Goal: Task Accomplishment & Management: Manage account settings

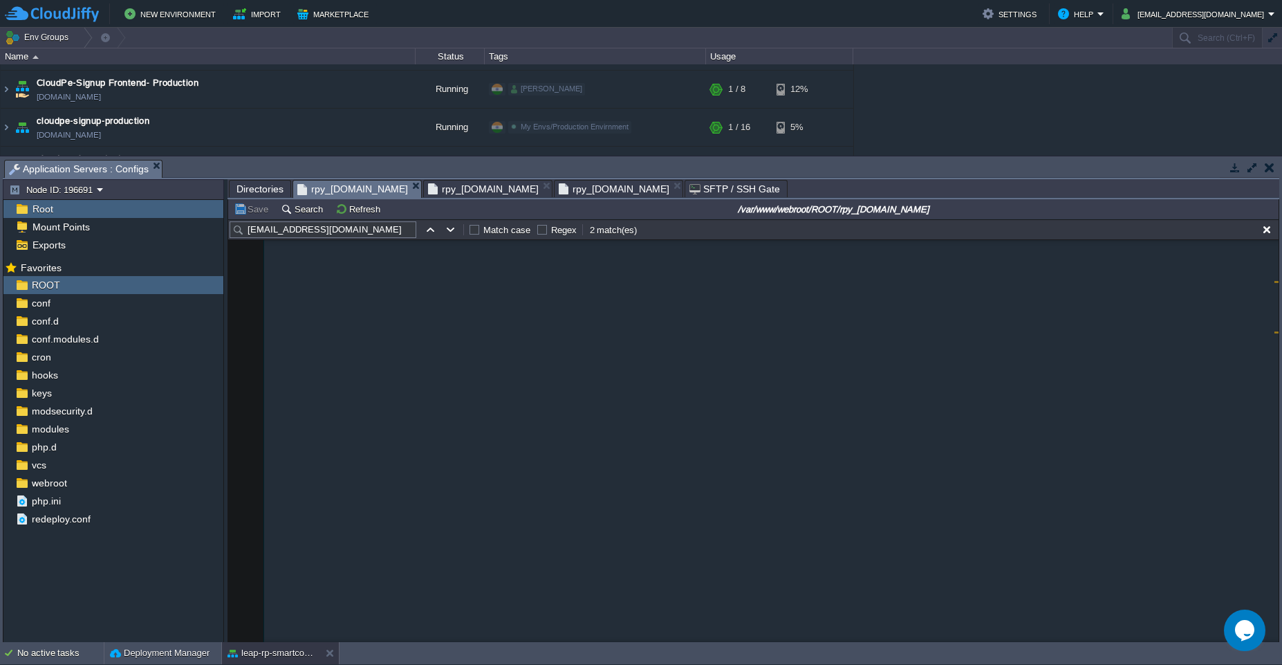
scroll to position [1632, 0]
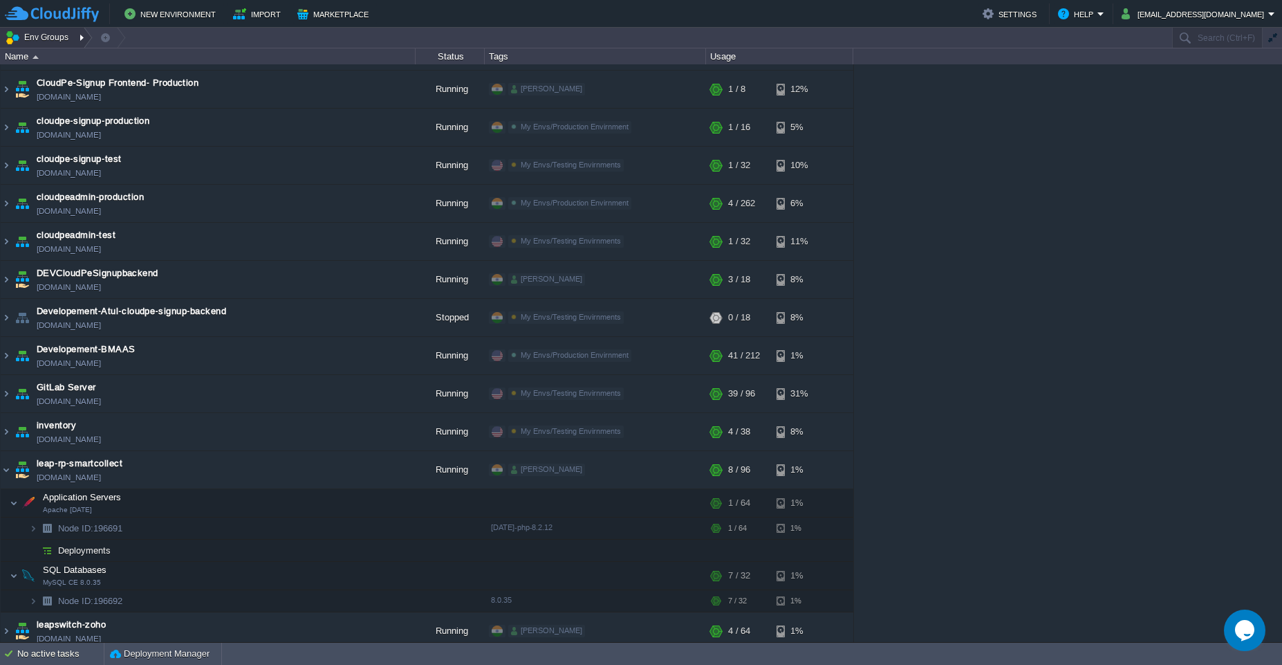
click at [59, 34] on button "Env Groups" at bounding box center [39, 37] width 68 height 19
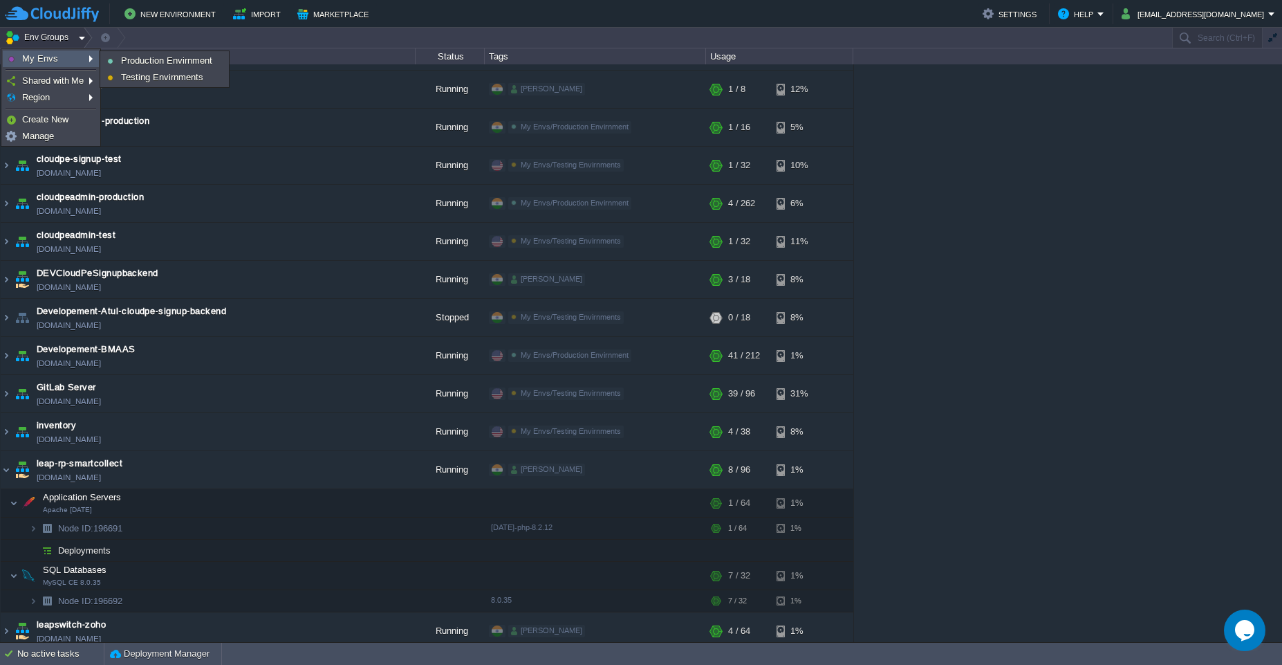
click at [63, 53] on link "My Envs" at bounding box center [50, 58] width 95 height 15
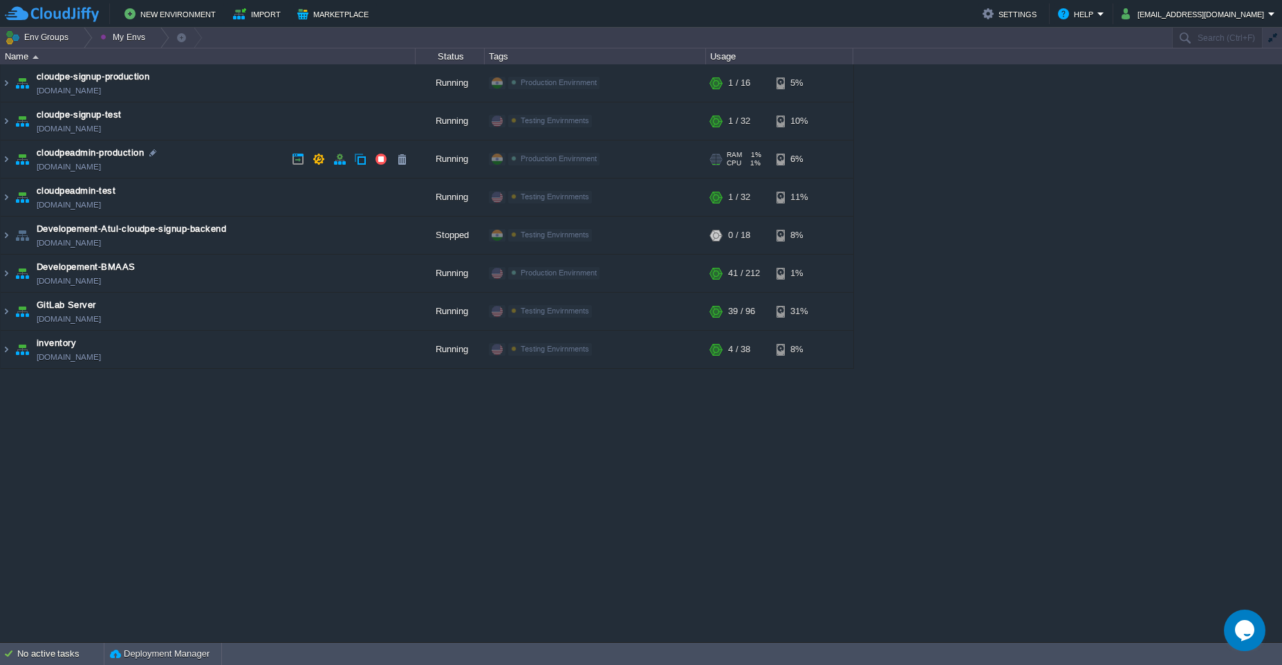
click at [215, 162] on td "cloudpeadmin-production [DOMAIN_NAME]" at bounding box center [208, 159] width 415 height 38
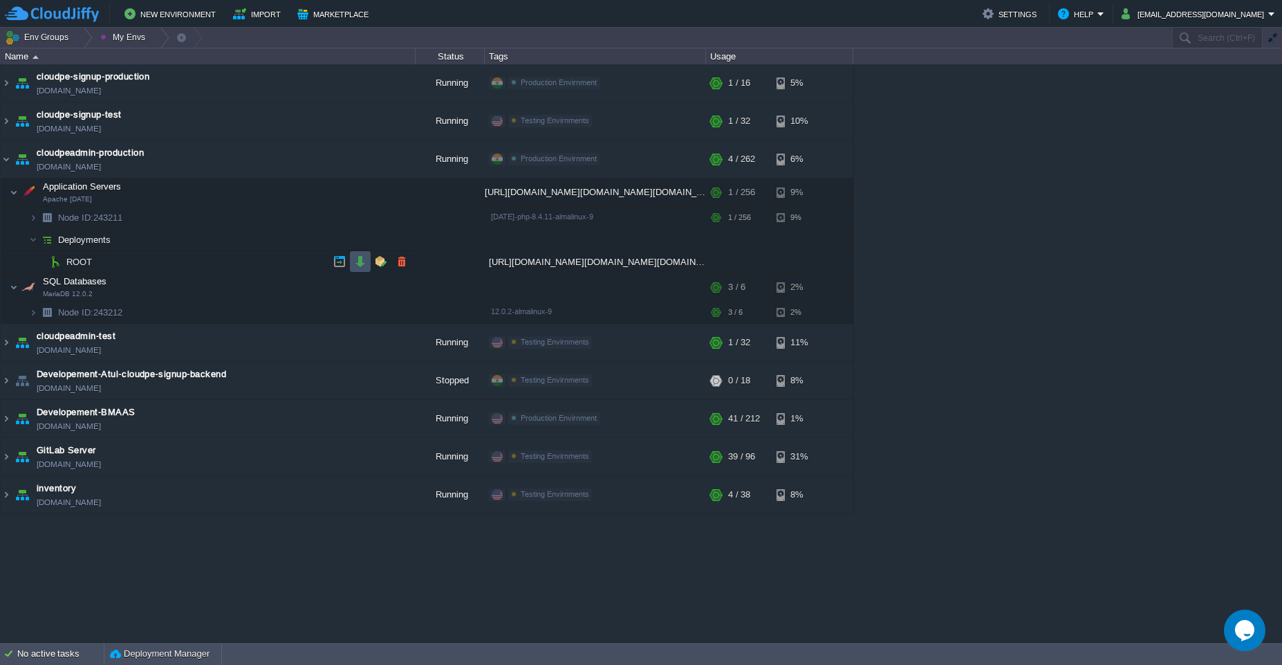
click at [356, 266] on button "button" at bounding box center [360, 261] width 12 height 12
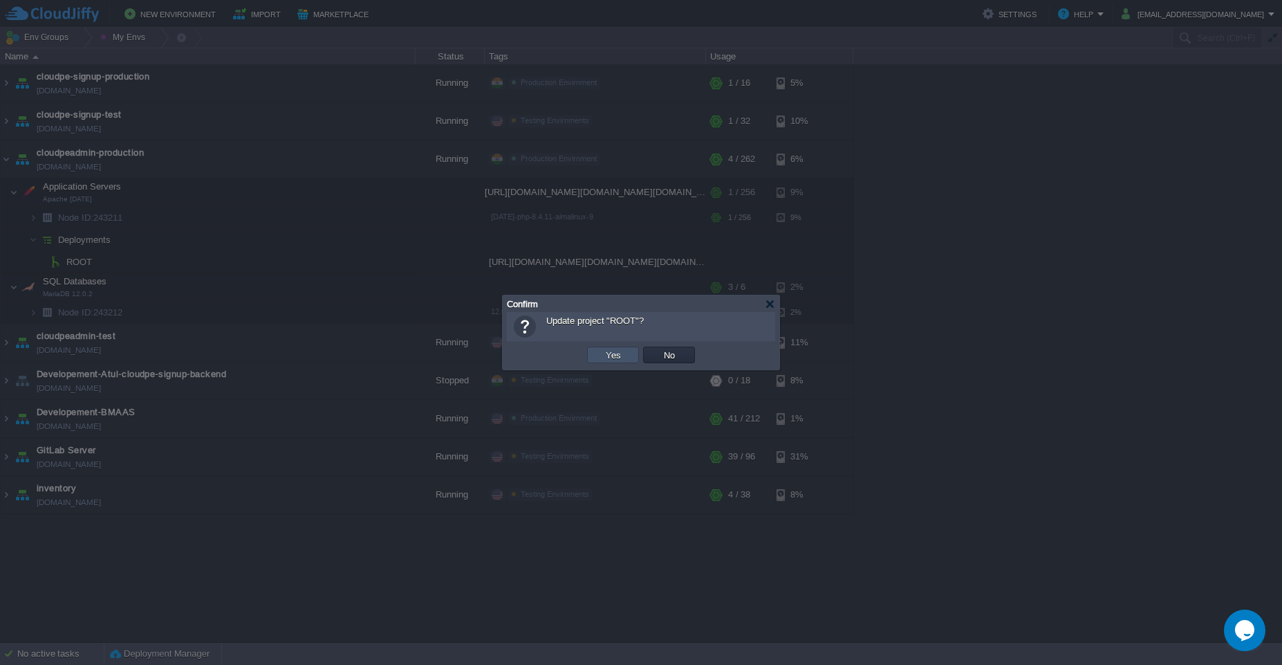
click at [621, 356] on button "Yes" at bounding box center [614, 355] width 24 height 12
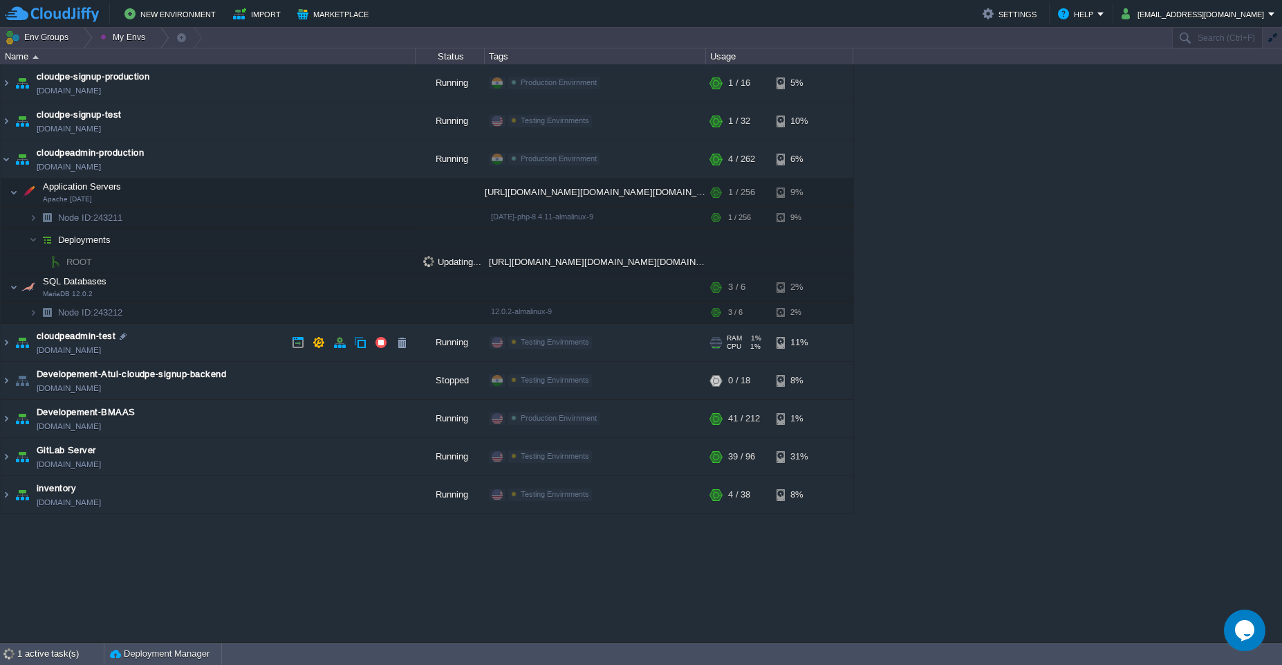
click at [252, 343] on td "cloudpeadmin-test [DOMAIN_NAME]" at bounding box center [208, 343] width 415 height 38
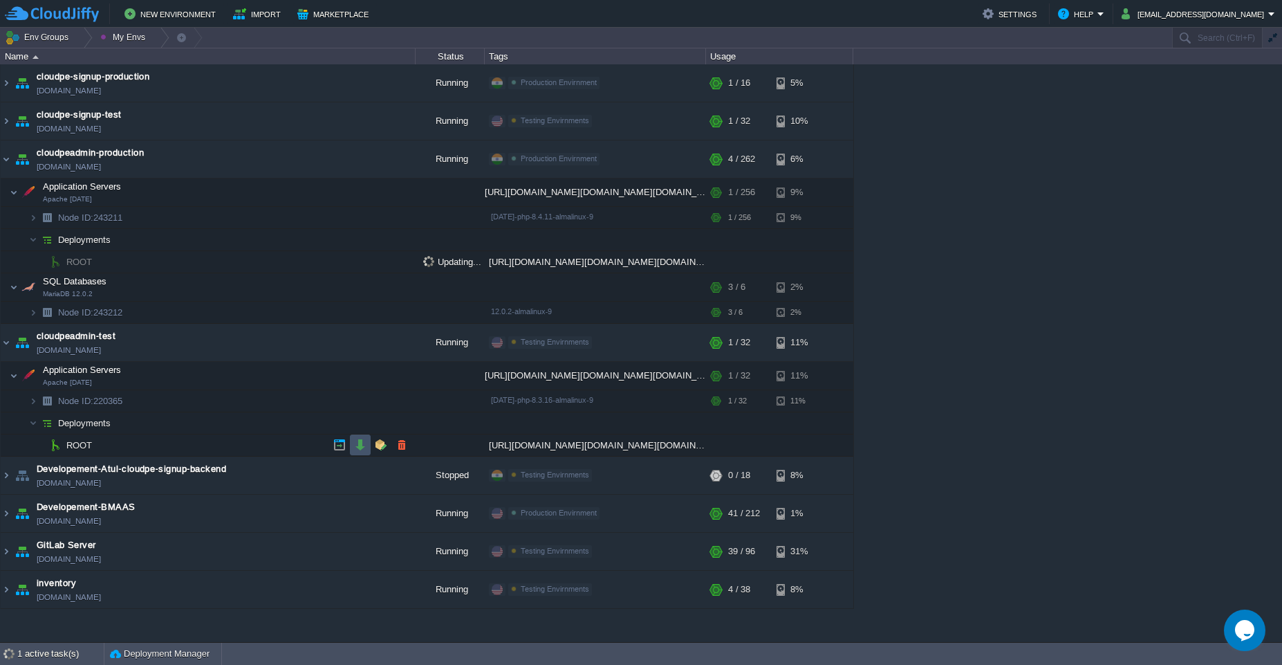
click at [355, 448] on button "button" at bounding box center [360, 444] width 12 height 12
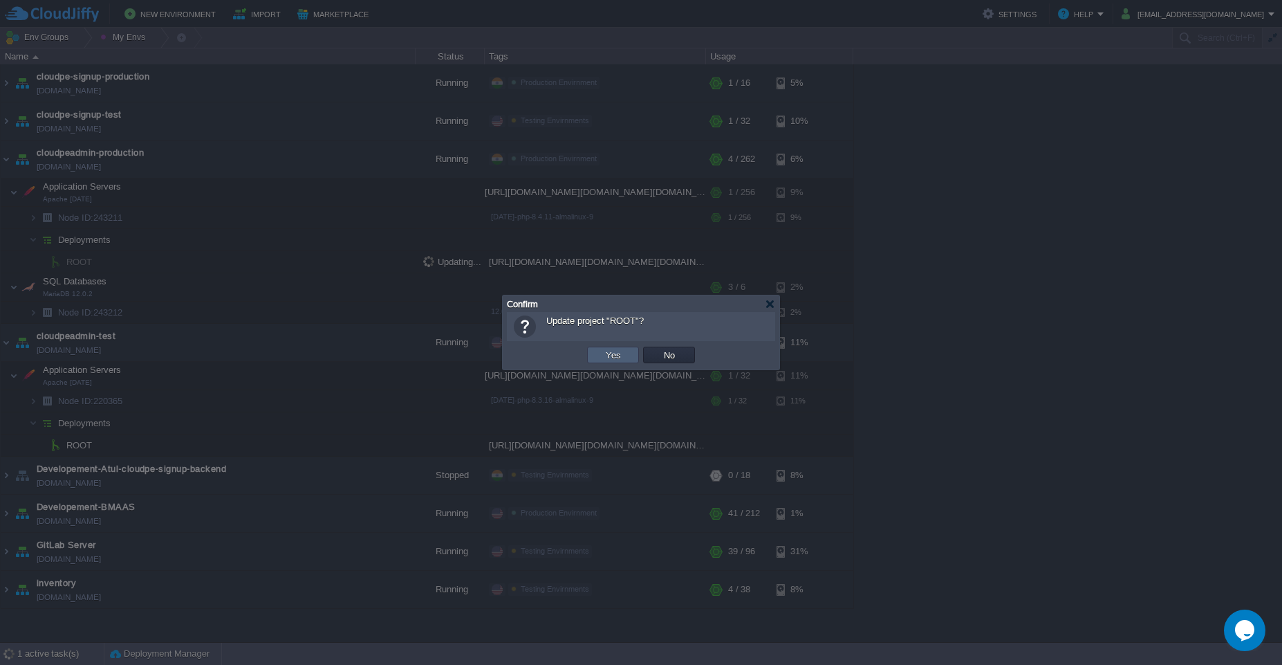
click at [626, 362] on td "Yes" at bounding box center [613, 355] width 52 height 17
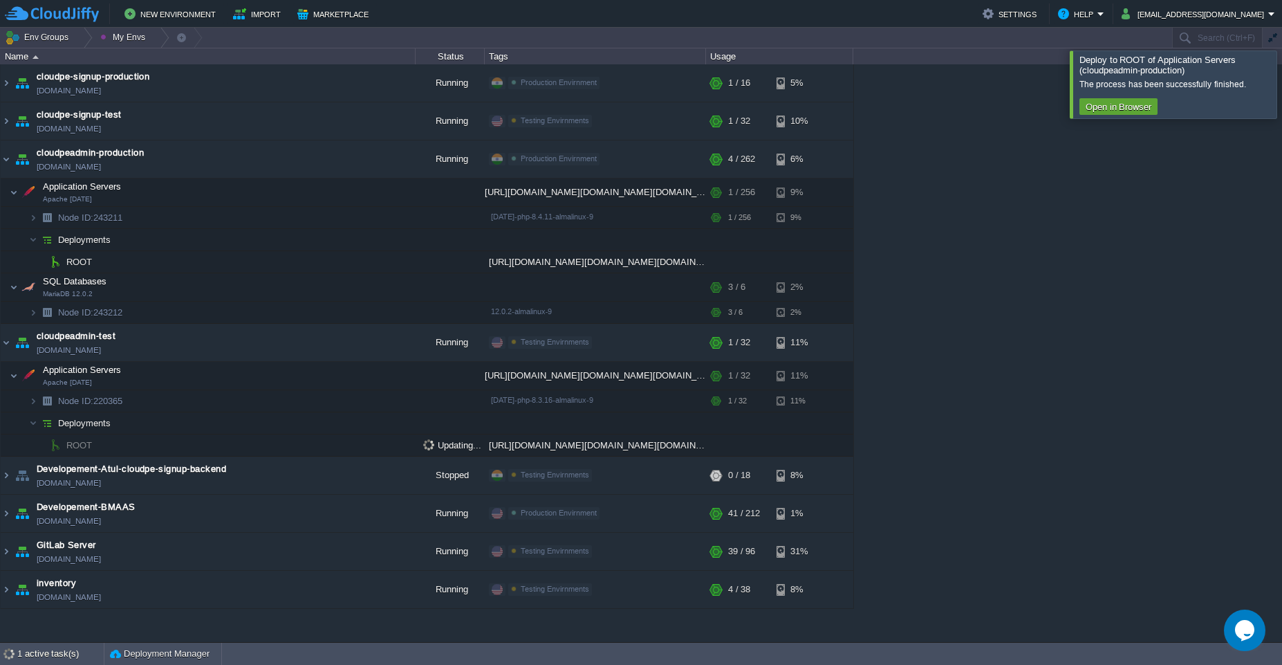
click at [1282, 84] on div at bounding box center [1299, 83] width 0 height 67
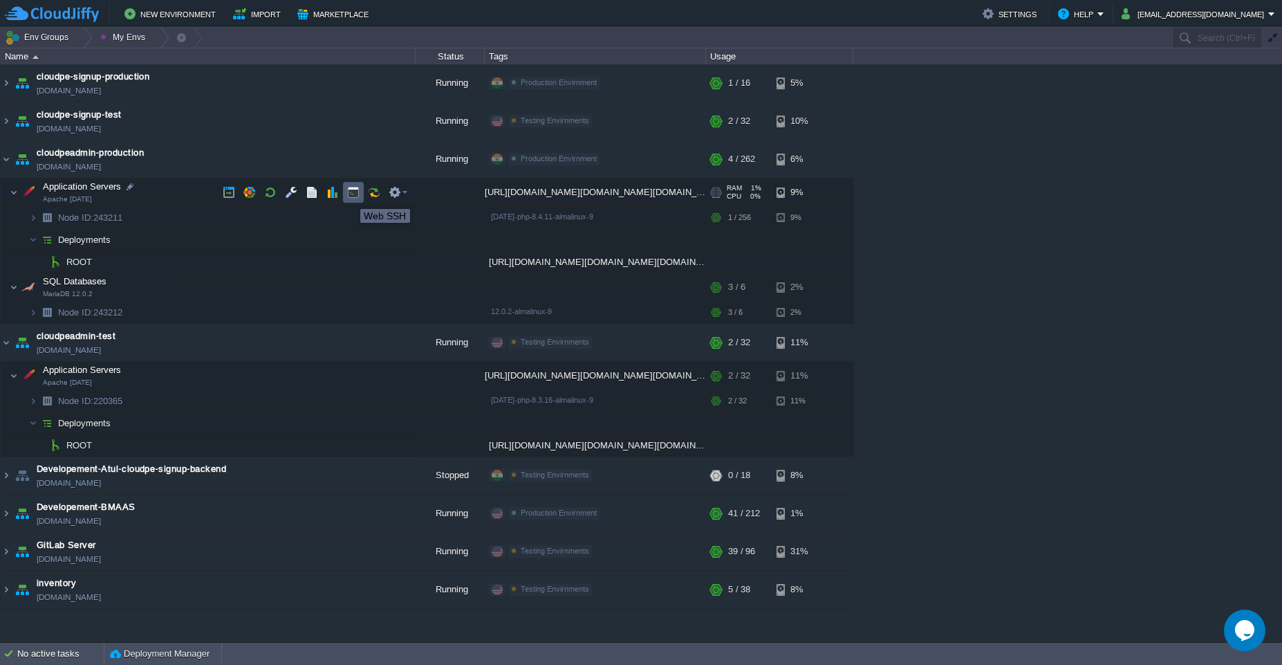
click at [350, 196] on button "button" at bounding box center [353, 192] width 12 height 12
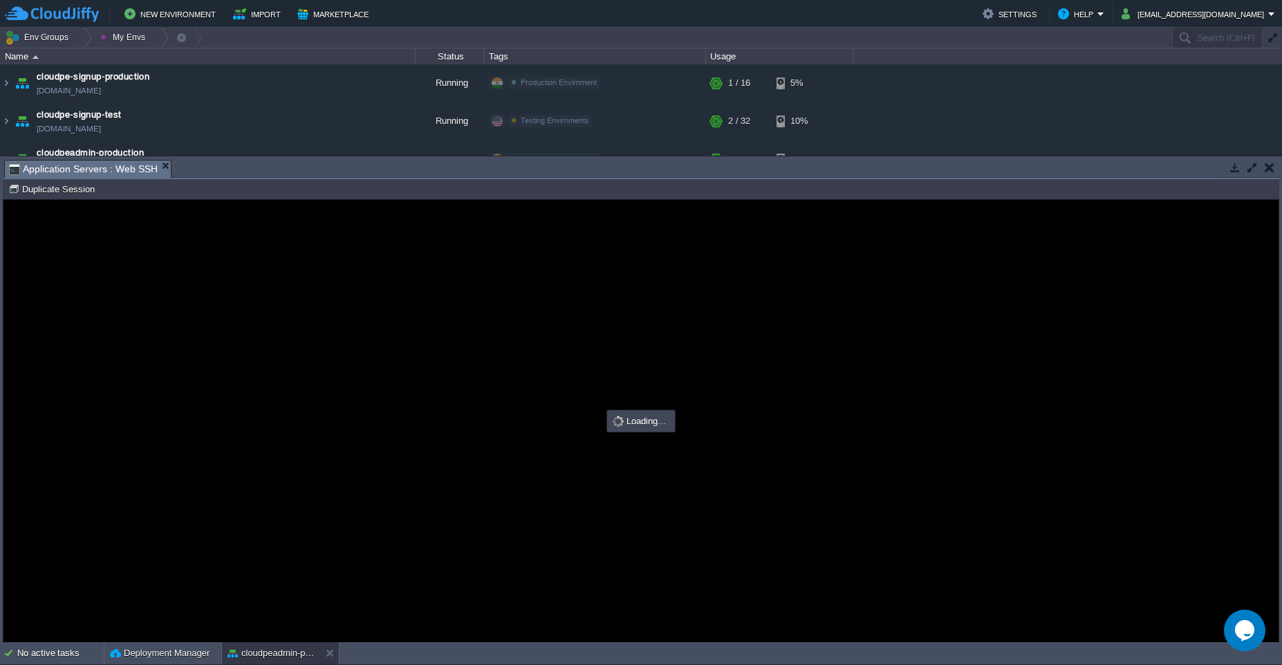
type input "#000000"
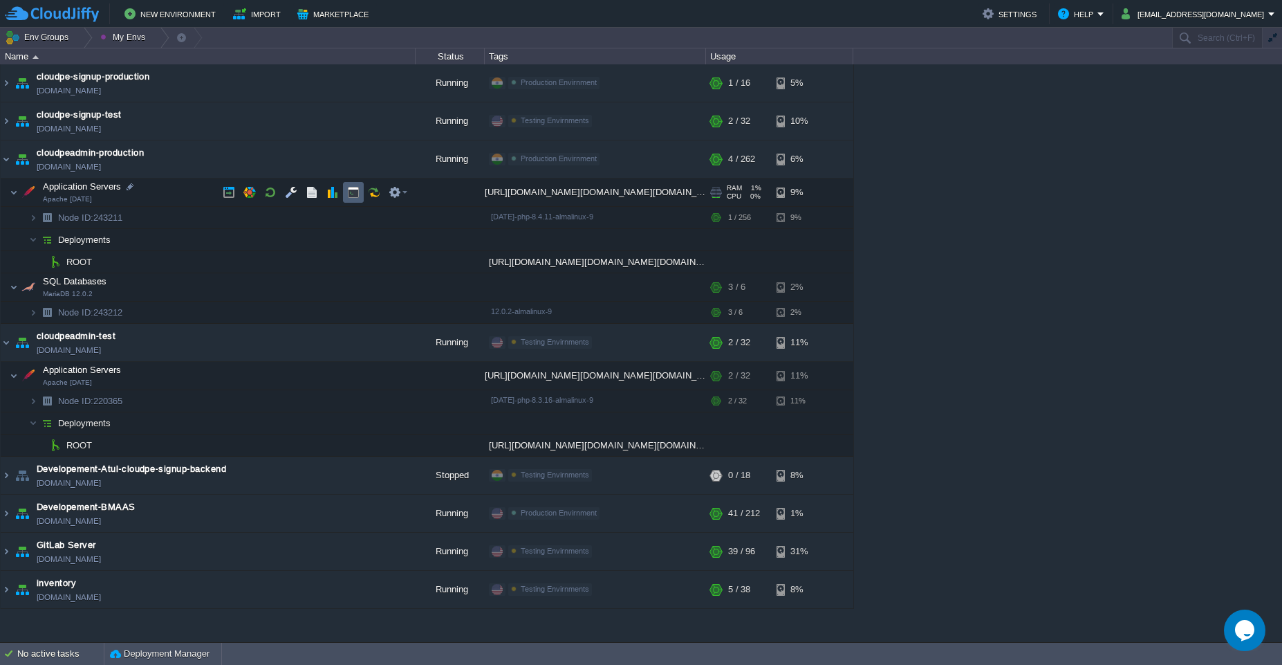
click at [354, 196] on button "button" at bounding box center [353, 192] width 12 height 12
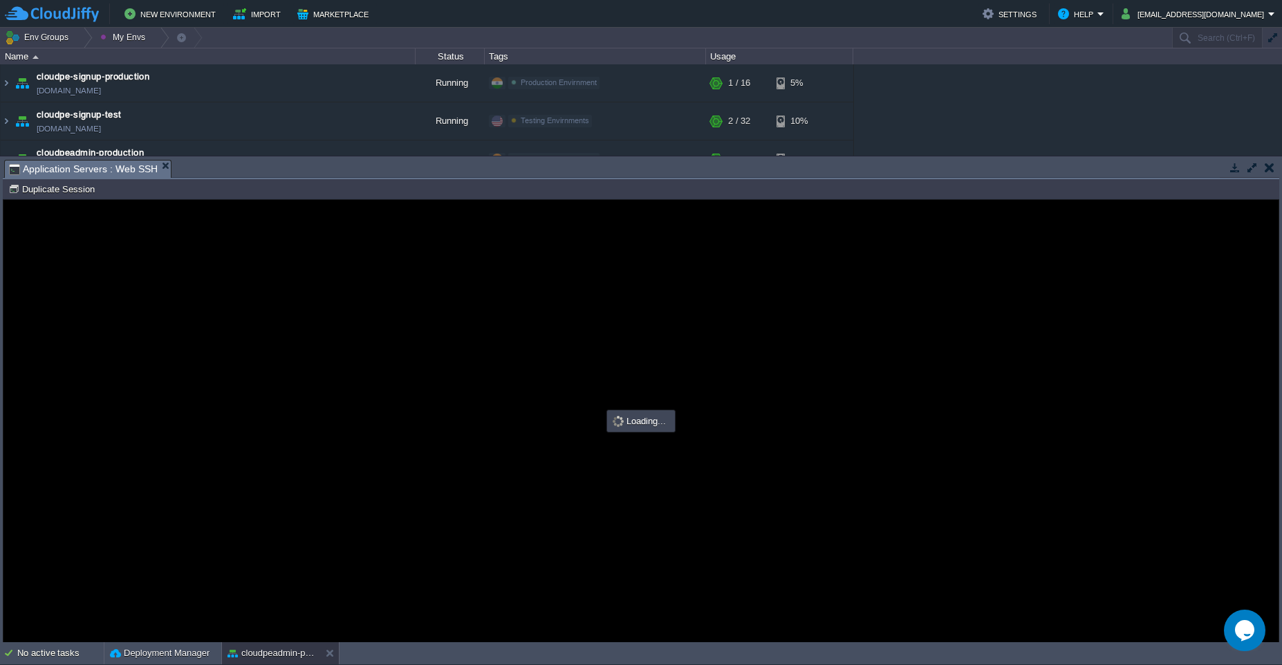
click at [1235, 172] on button "button" at bounding box center [1235, 167] width 12 height 12
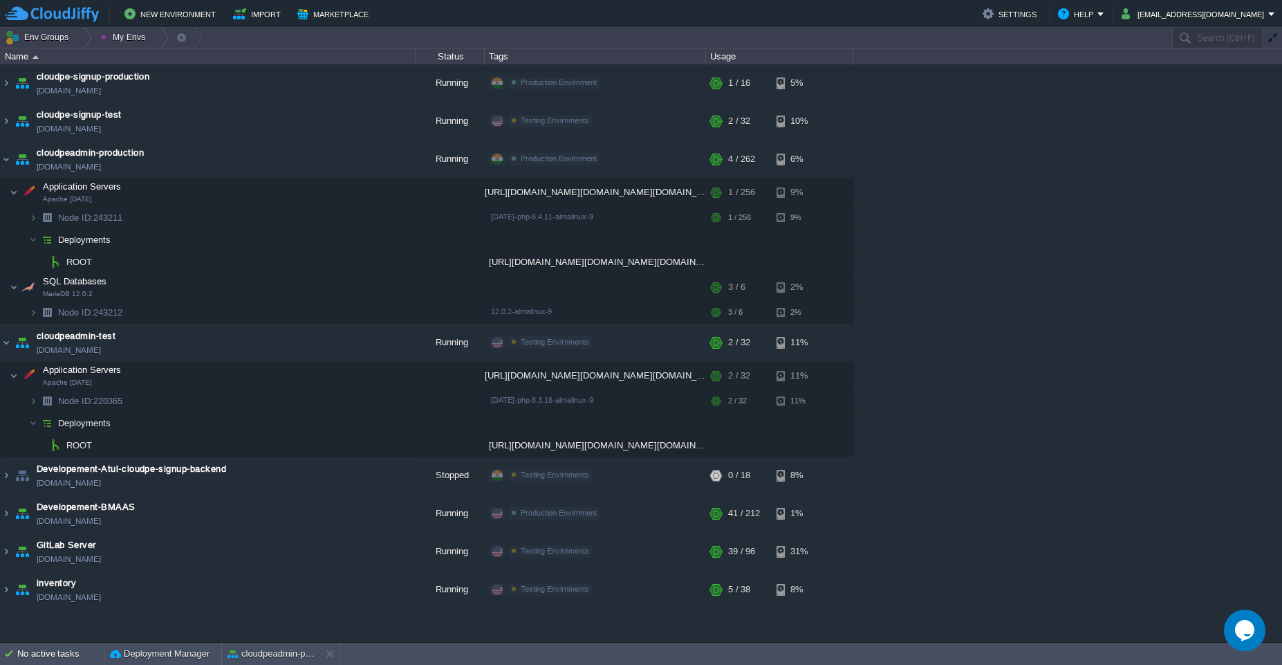
click at [1101, 190] on div "cloudpe website -developemeny environment [DOMAIN_NAME] Running [PERSON_NAME] +…" at bounding box center [641, 353] width 1282 height 578
click at [288, 655] on button "cloudpeadmin-production" at bounding box center [271, 654] width 87 height 14
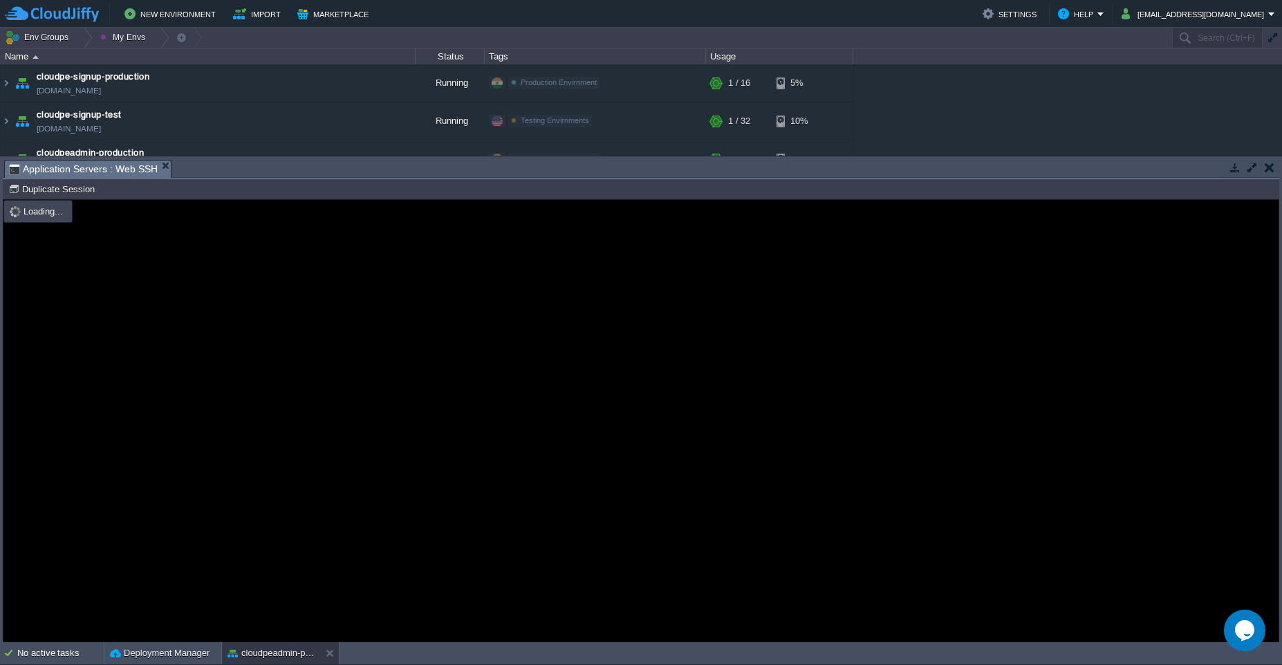
type input "#000000"
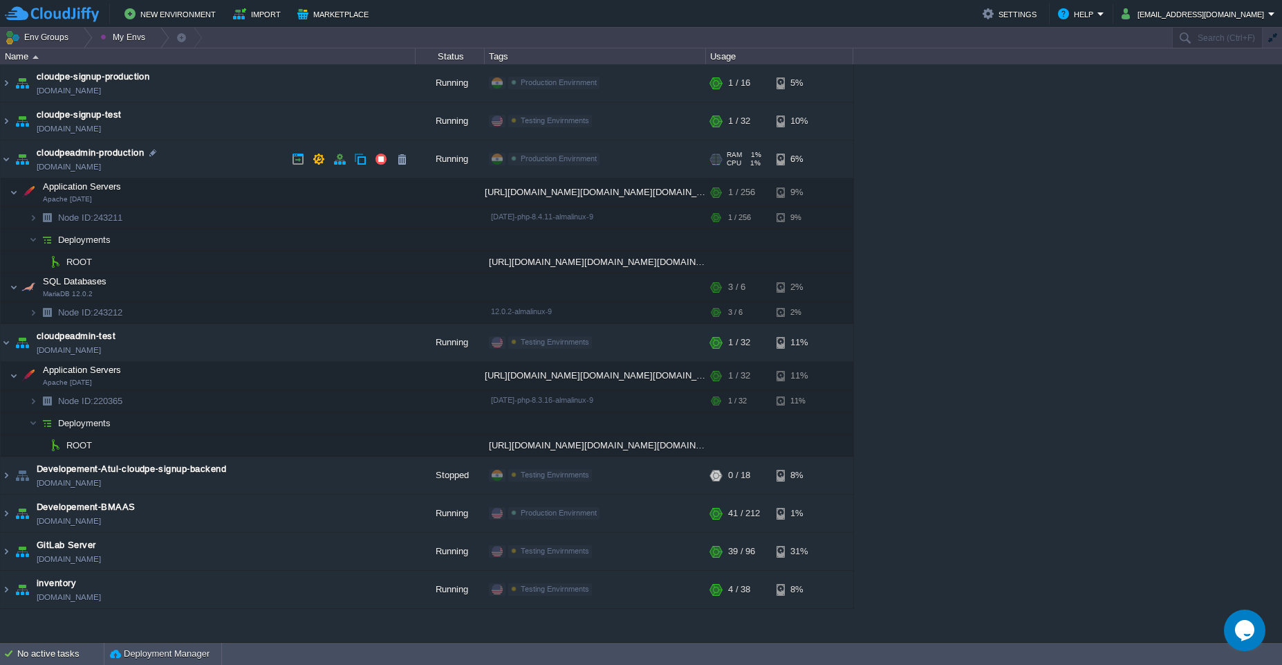
click at [198, 154] on td "cloudpeadmin-production [DOMAIN_NAME]" at bounding box center [208, 159] width 415 height 38
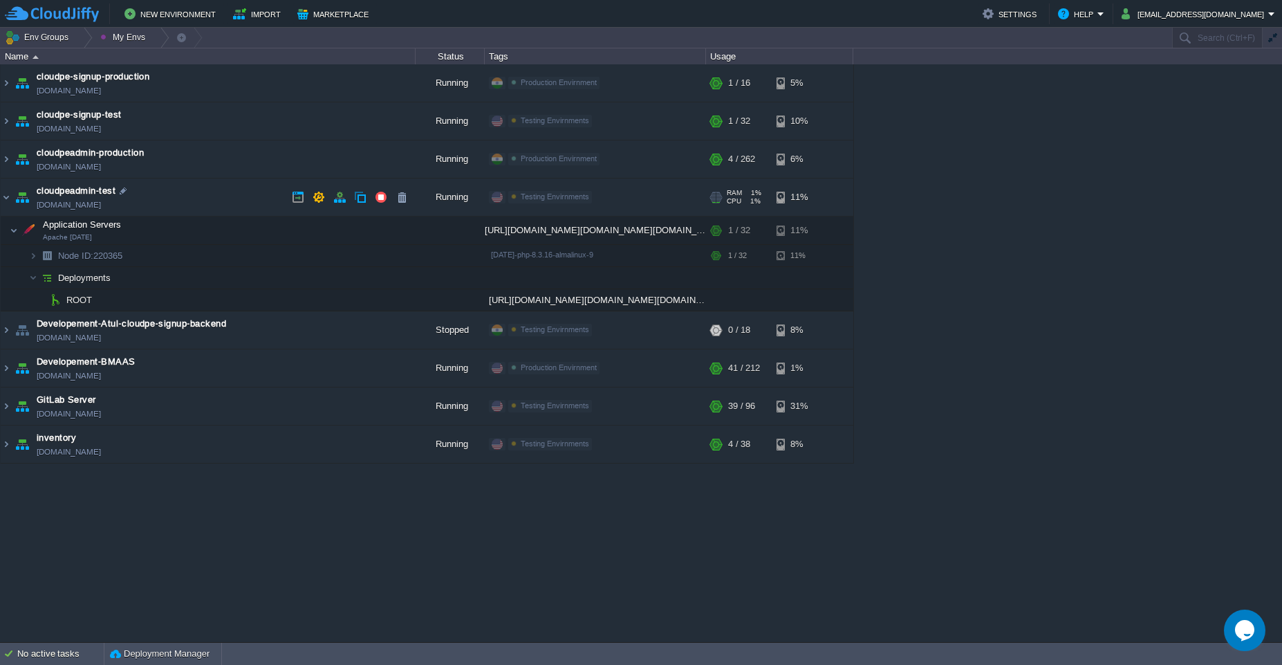
click at [201, 191] on td "cloudpeadmin-test [DOMAIN_NAME]" at bounding box center [208, 197] width 415 height 38
